Goal: Download file/media

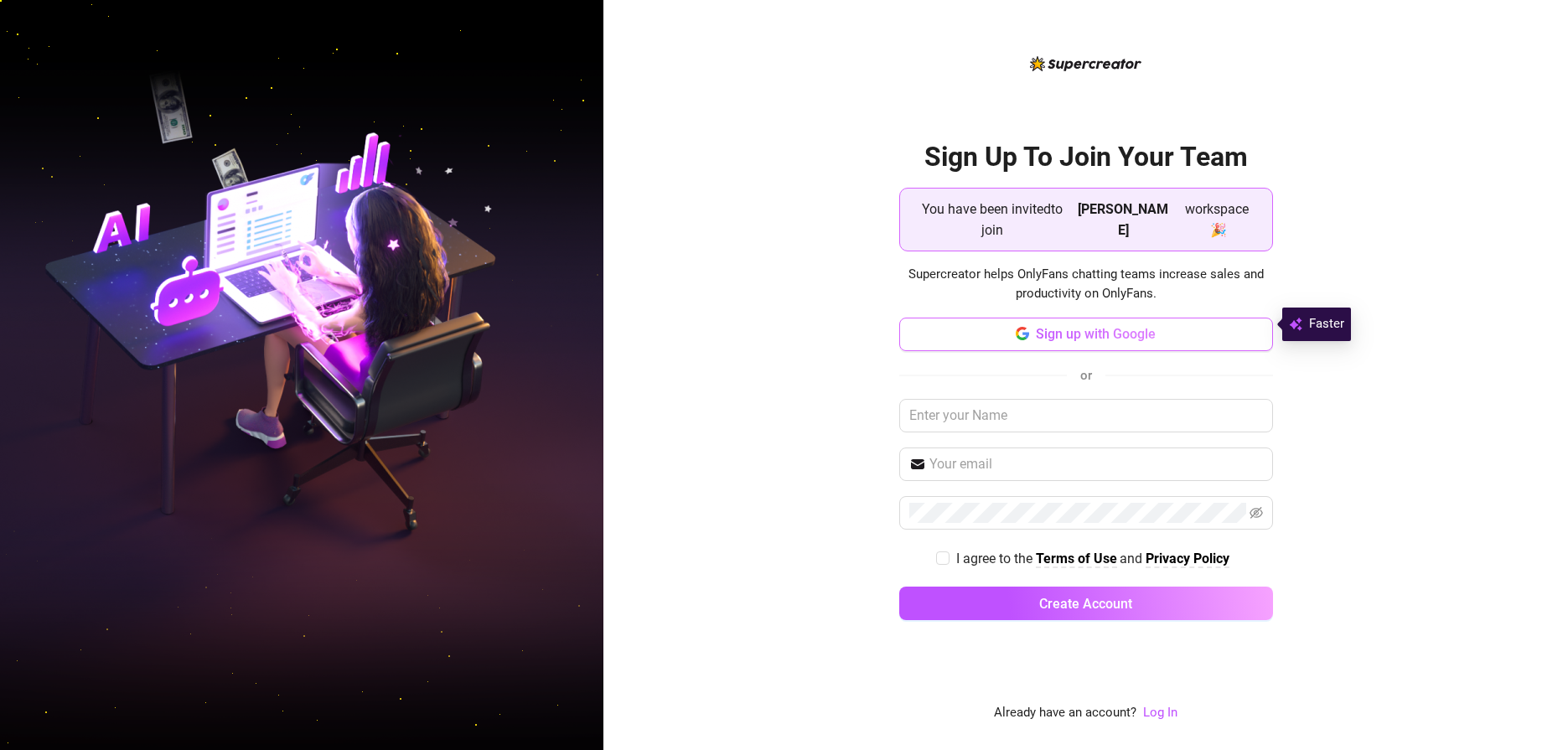
click at [1047, 326] on span "Sign up with Google" at bounding box center [1095, 334] width 120 height 16
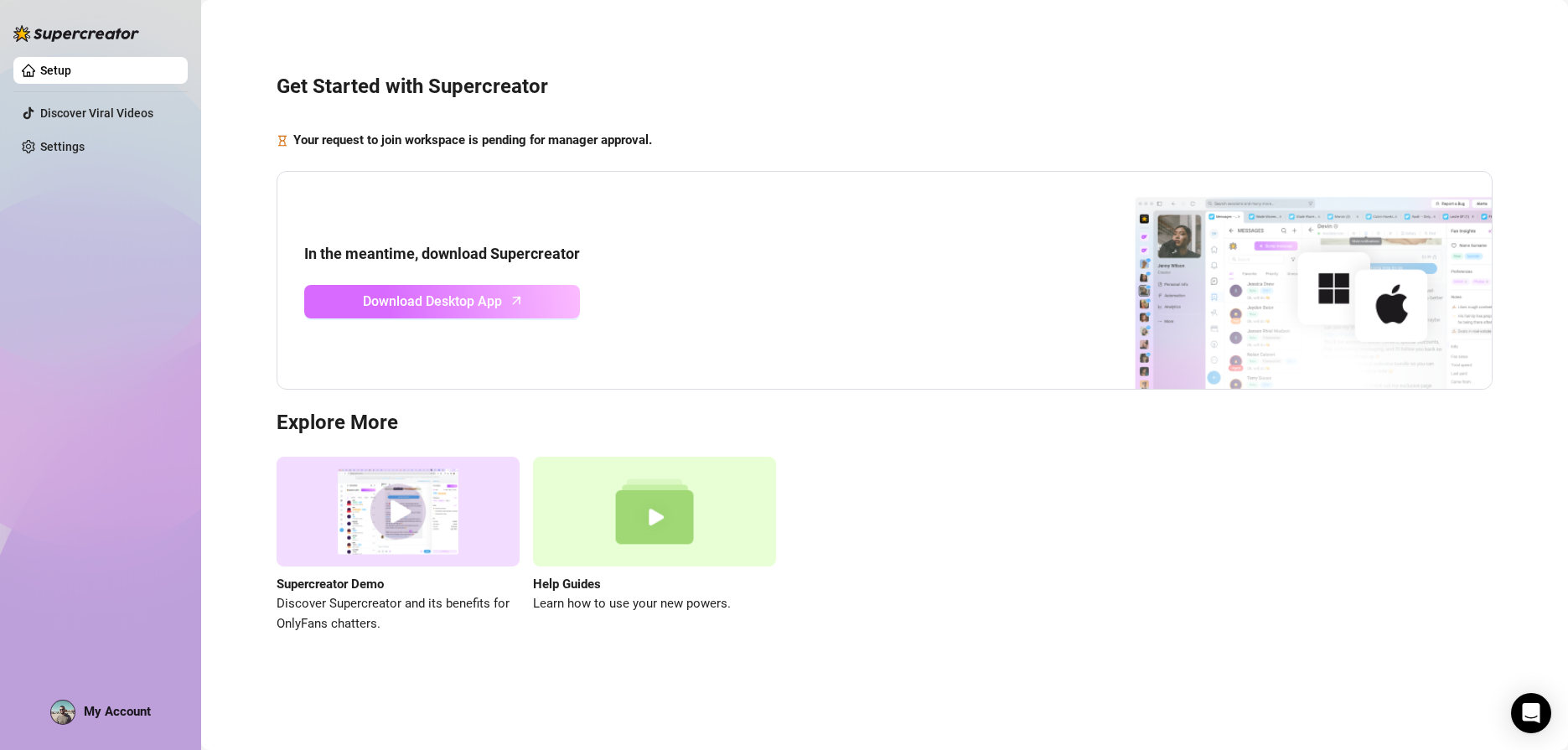
click at [481, 300] on span "Download Desktop App" at bounding box center [432, 301] width 139 height 21
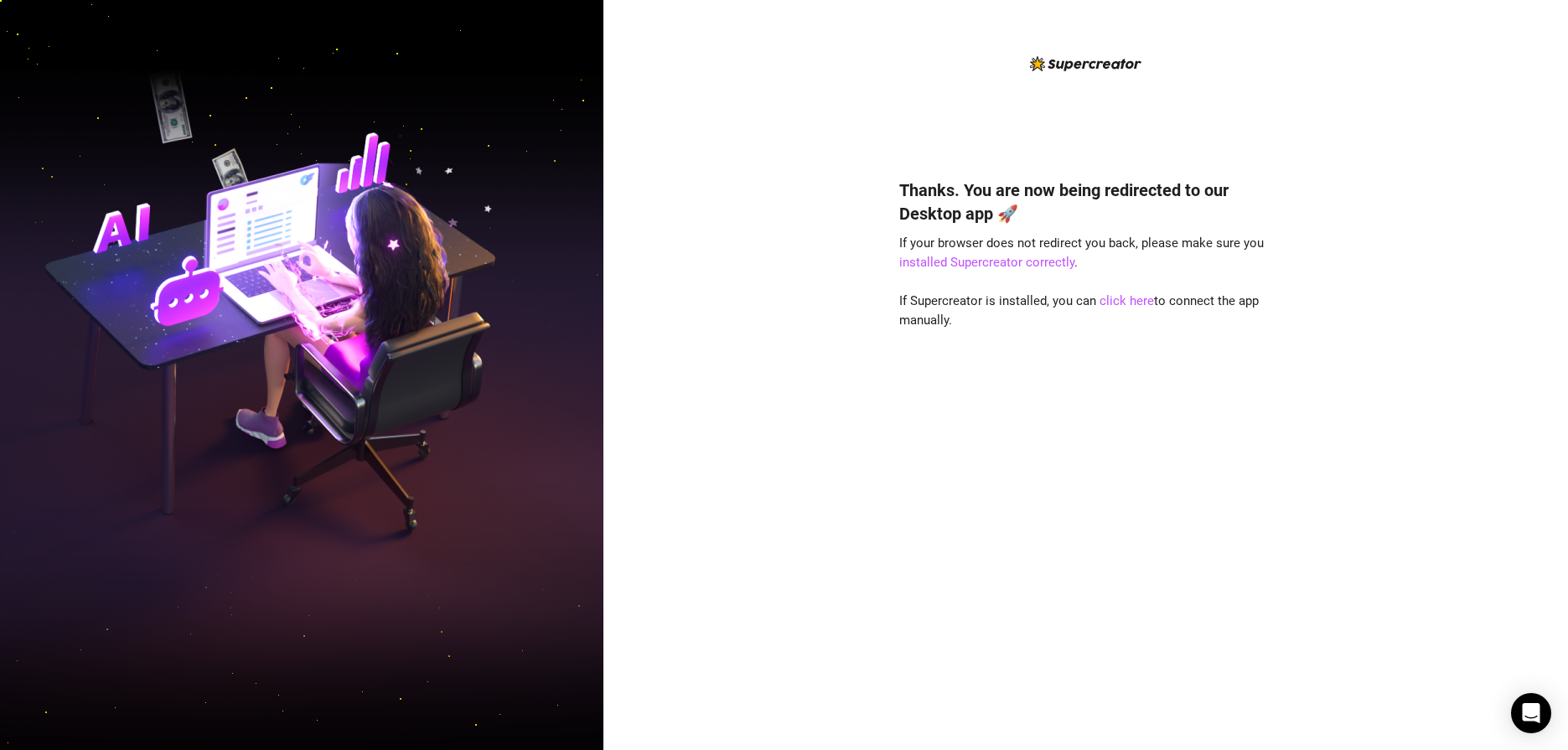
click at [1324, 4] on div "Thanks. You are now being redirected to our Desktop app 🚀 If your browser does …" at bounding box center [1086, 375] width 965 height 750
